Goal: Find specific page/section: Find specific page/section

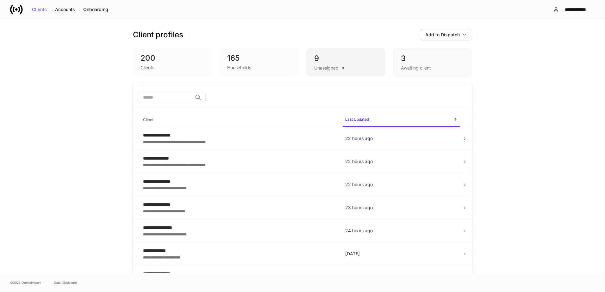
click at [325, 59] on div "9" at bounding box center [345, 58] width 63 height 10
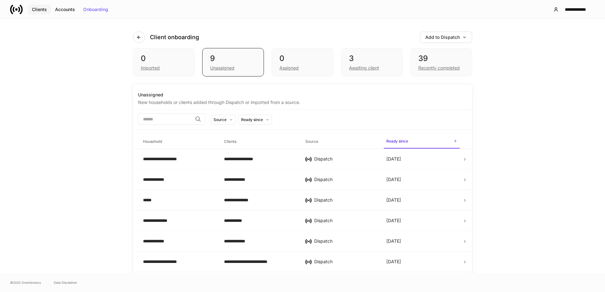
click at [39, 12] on div "Clients" at bounding box center [39, 9] width 15 height 4
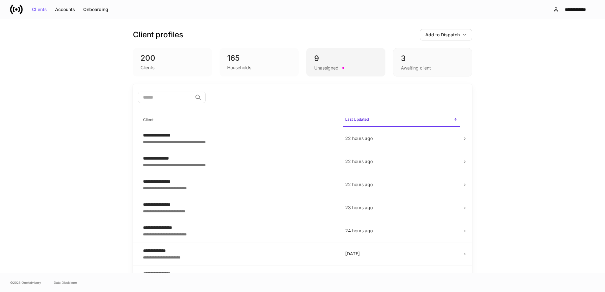
click at [353, 57] on div "9" at bounding box center [345, 58] width 63 height 10
